Goal: Find specific page/section: Find specific page/section

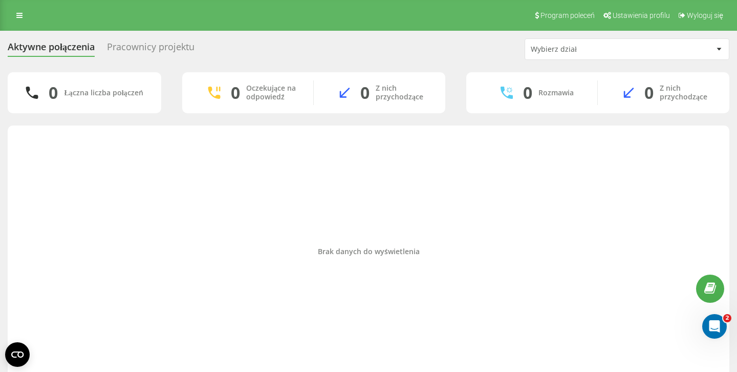
click at [125, 0] on div "Program poleceń Ustawienia profilu Wyloguj się" at bounding box center [368, 15] width 737 height 31
